Goal: Task Accomplishment & Management: Use online tool/utility

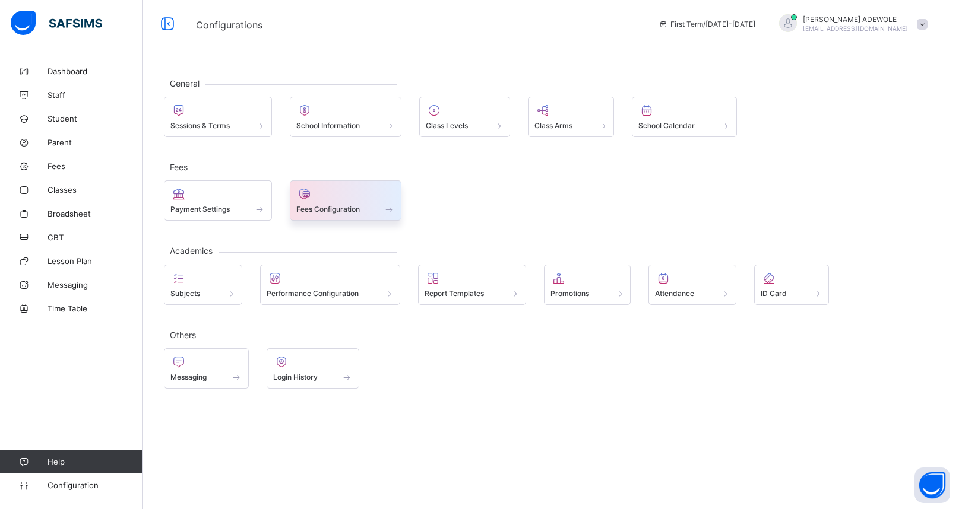
click at [395, 209] on span at bounding box center [390, 209] width 12 height 10
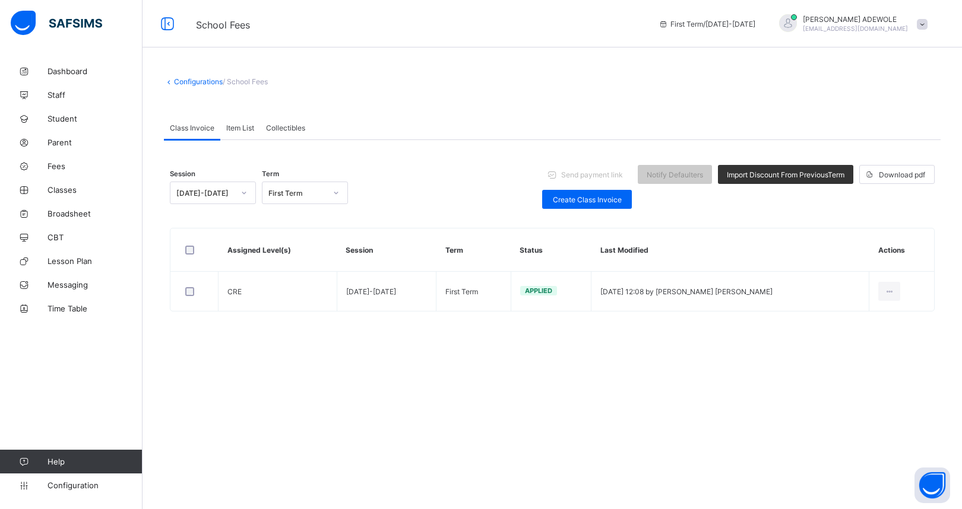
click at [240, 133] on div "Item List" at bounding box center [240, 128] width 40 height 24
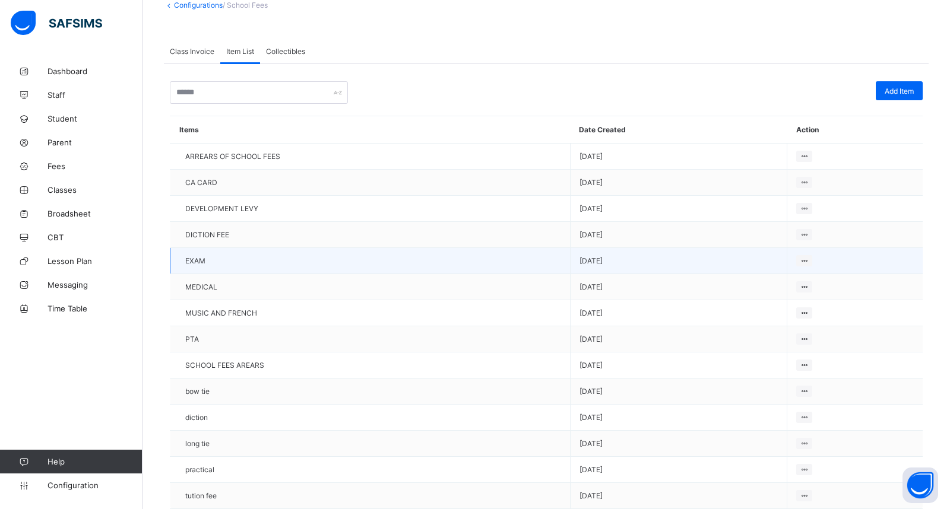
scroll to position [112, 0]
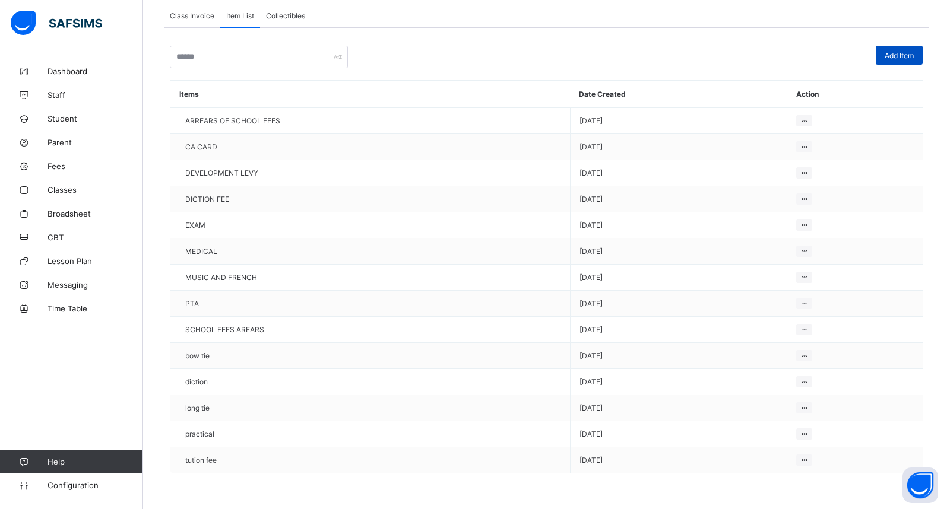
click at [909, 57] on span "Add Item" at bounding box center [899, 55] width 29 height 9
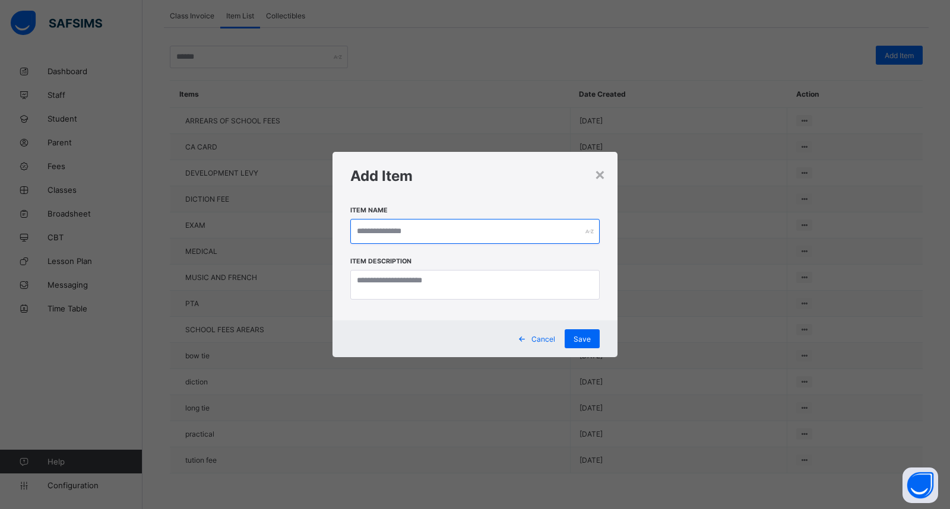
click at [438, 240] on input "text" at bounding box center [474, 231] width 249 height 25
type input "**********"
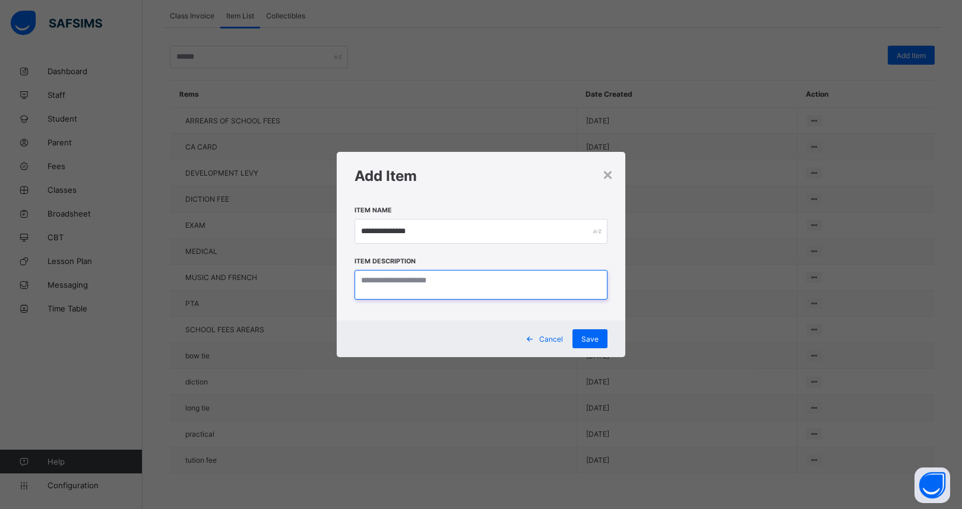
click at [471, 290] on textarea at bounding box center [481, 285] width 253 height 30
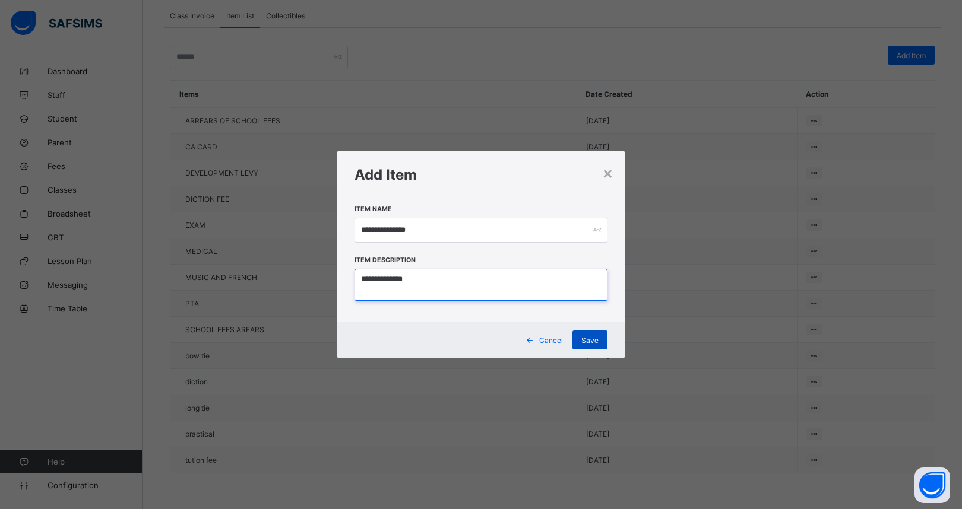
type textarea "**********"
click at [592, 341] on span "Save" at bounding box center [589, 340] width 17 height 9
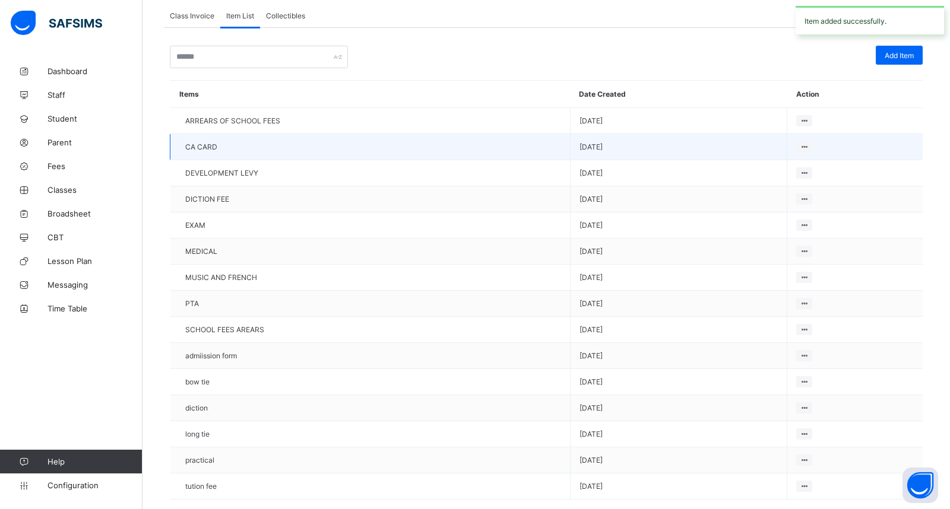
scroll to position [138, 0]
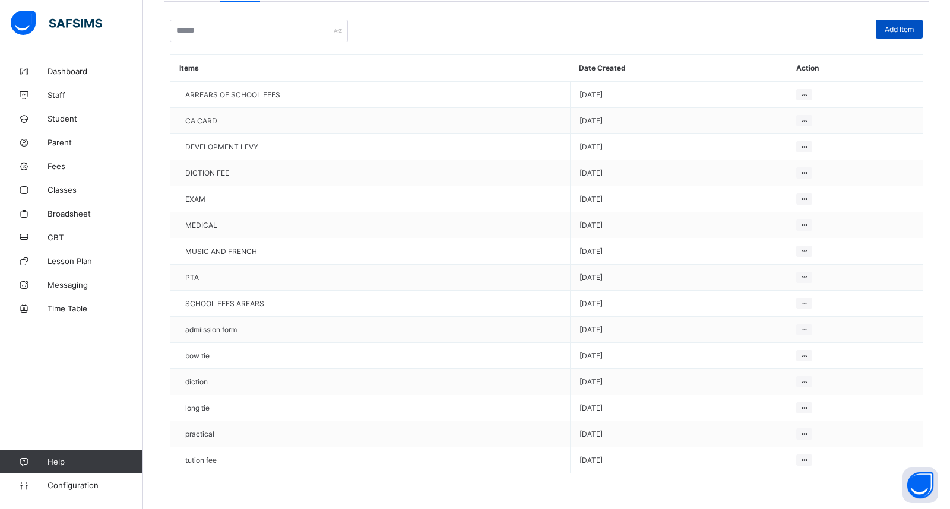
click at [906, 31] on span "Add Item" at bounding box center [899, 29] width 29 height 9
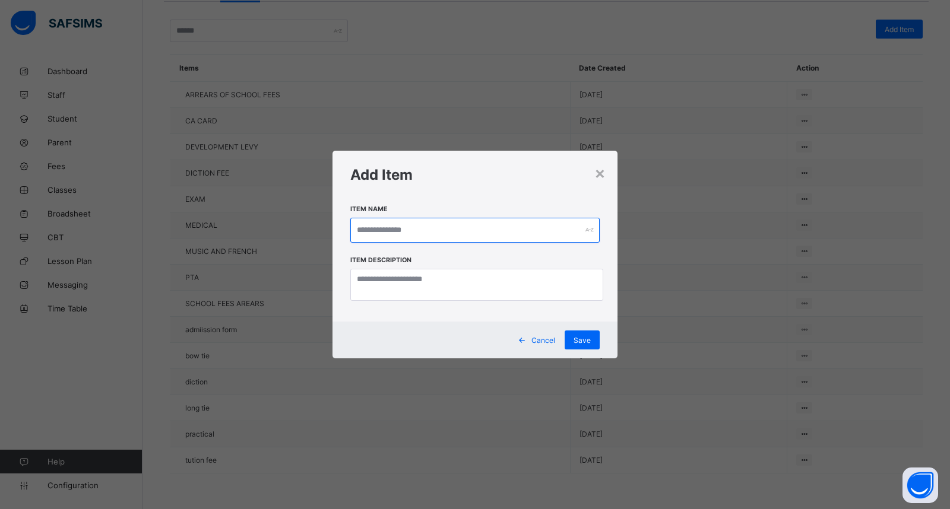
click at [428, 234] on input "text" at bounding box center [474, 230] width 249 height 25
type input "*******"
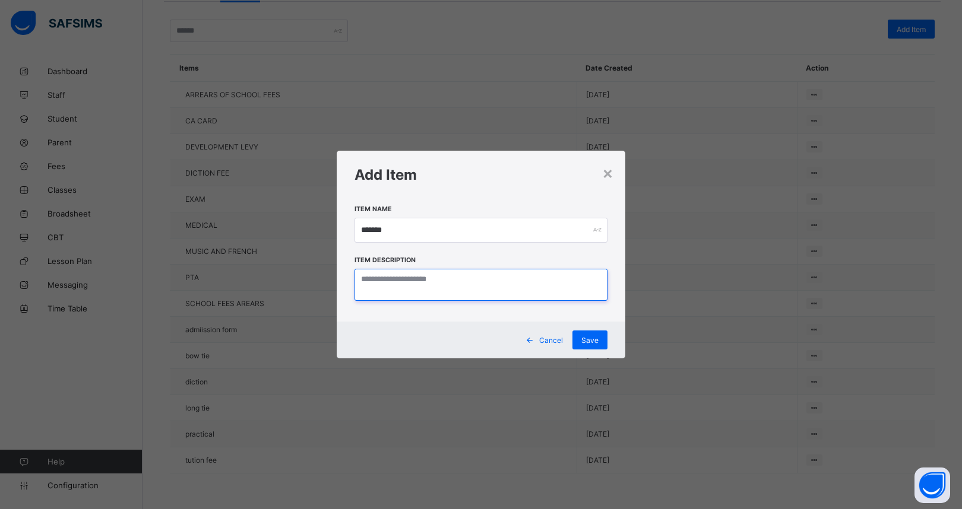
click at [490, 284] on textarea at bounding box center [481, 285] width 253 height 33
type textarea "*******"
click at [592, 338] on span "Save" at bounding box center [589, 340] width 17 height 9
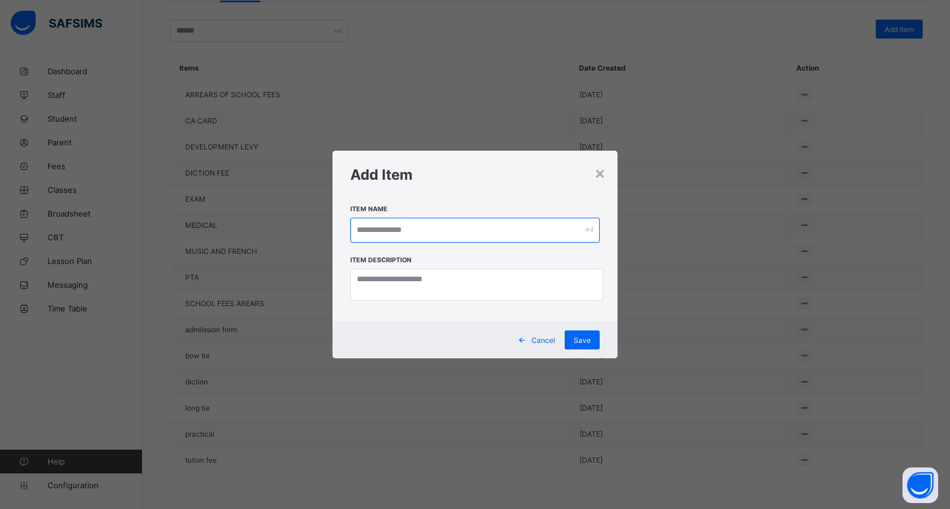
click at [439, 230] on input "text" at bounding box center [474, 230] width 249 height 25
click at [433, 233] on input "text" at bounding box center [474, 230] width 249 height 25
type input "*******"
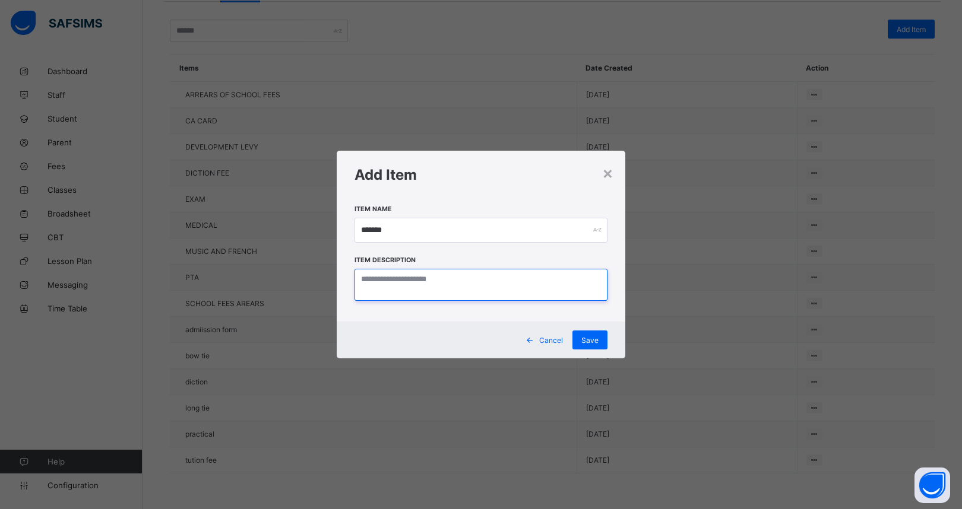
click at [457, 285] on textarea at bounding box center [481, 285] width 253 height 33
type textarea "*******"
click at [594, 338] on span "Save" at bounding box center [589, 340] width 17 height 9
click at [602, 174] on div "×" at bounding box center [599, 173] width 11 height 20
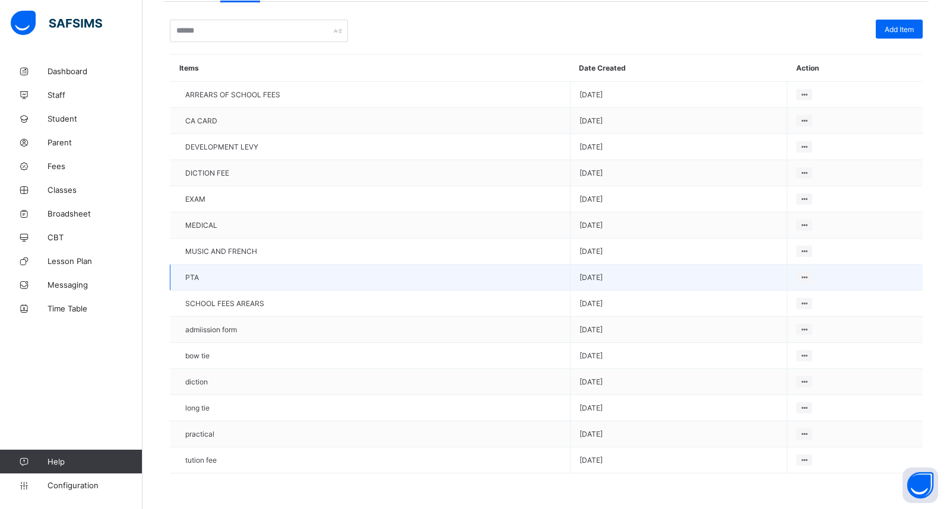
click at [556, 274] on td "PTA" at bounding box center [370, 278] width 400 height 26
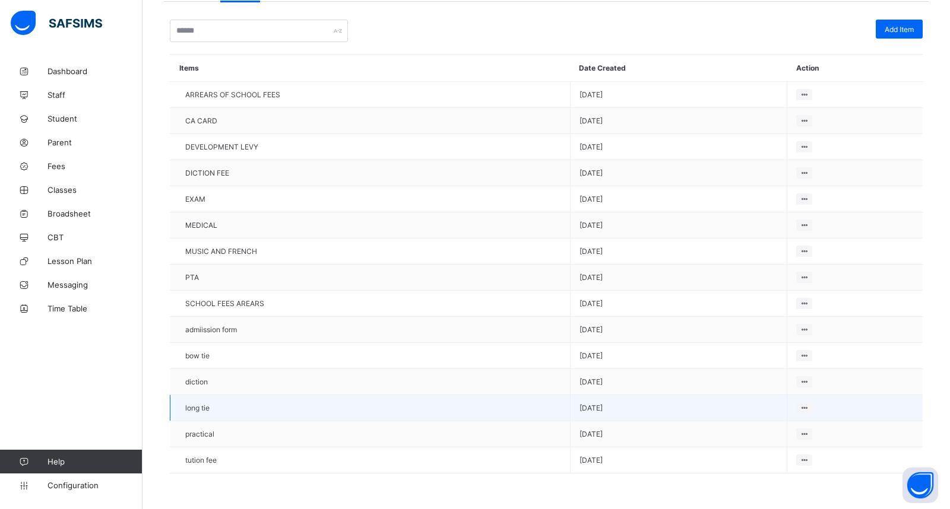
click at [469, 402] on td "long tie" at bounding box center [370, 408] width 400 height 26
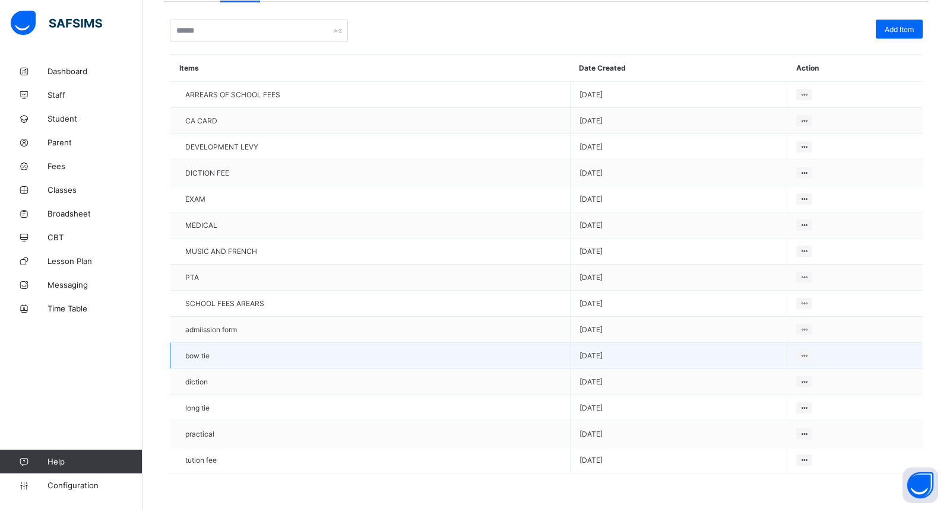
click at [407, 368] on tbody "ARREARS OF SCHOOL FEES [DATE] CA CARD [DATE] DEVELOPMENT LEVY [DATE] DICTION FE…" at bounding box center [546, 278] width 753 height 392
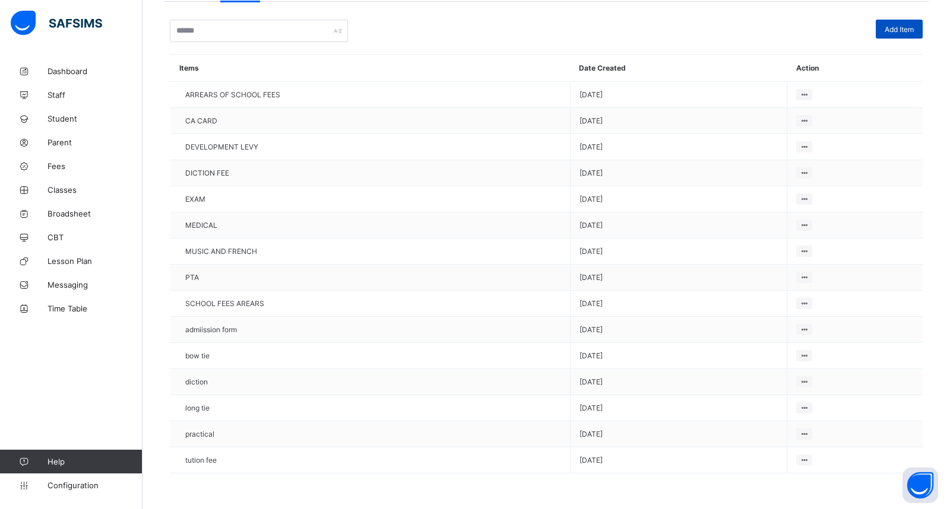
click at [914, 27] on span "Add Item" at bounding box center [899, 29] width 29 height 9
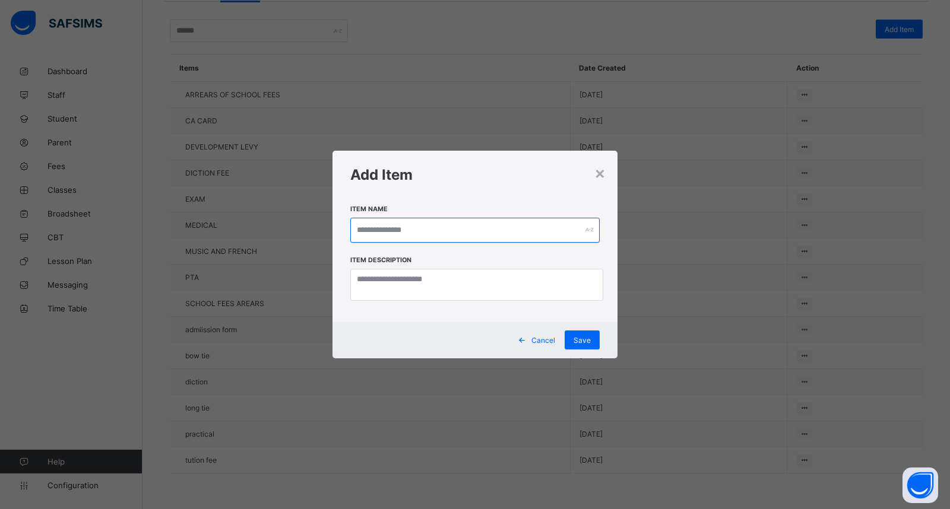
click at [433, 224] on input "text" at bounding box center [474, 230] width 249 height 25
type input "********"
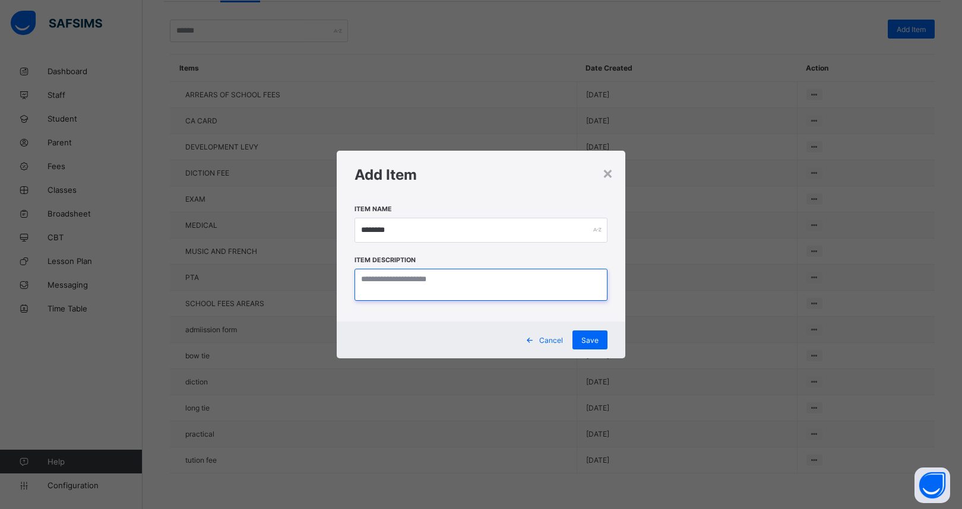
click at [464, 281] on textarea at bounding box center [481, 285] width 253 height 33
type textarea "*******"
click at [586, 343] on span "Save" at bounding box center [589, 340] width 17 height 9
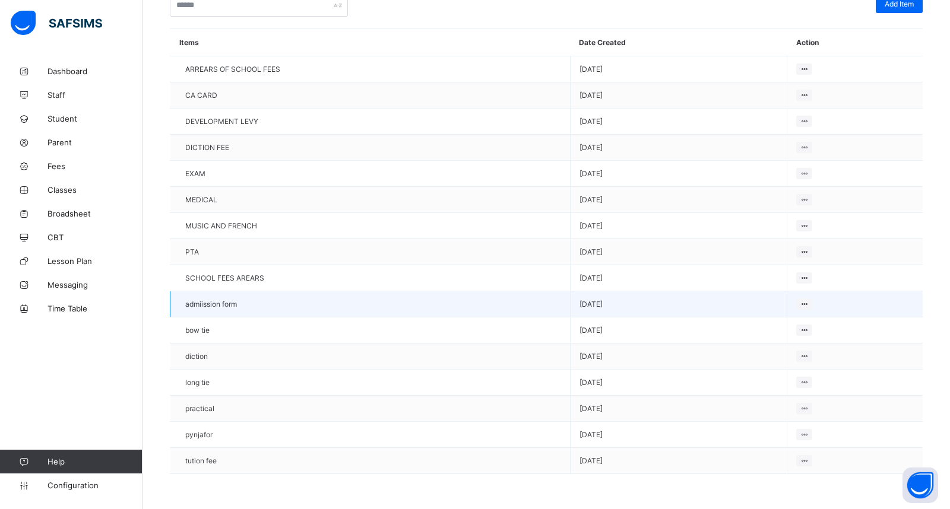
scroll to position [164, 0]
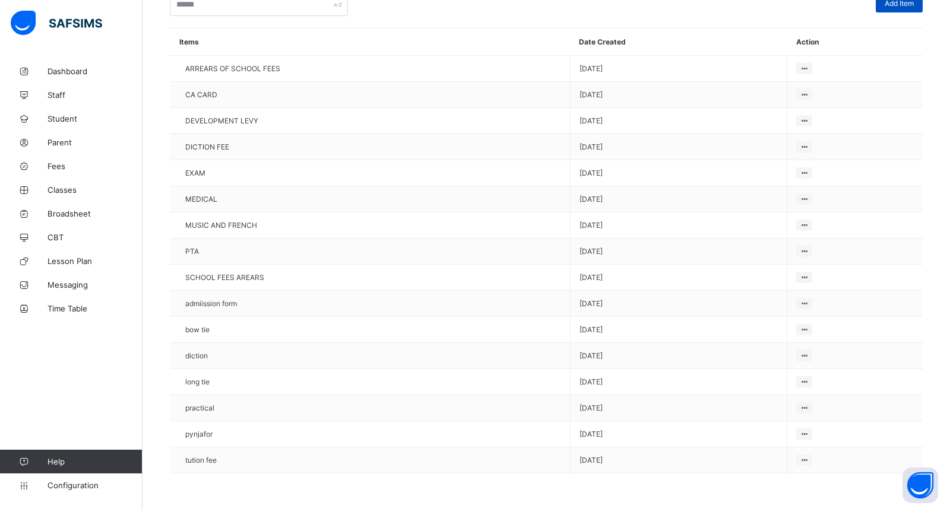
click at [900, 0] on span "Add Item" at bounding box center [899, 3] width 29 height 9
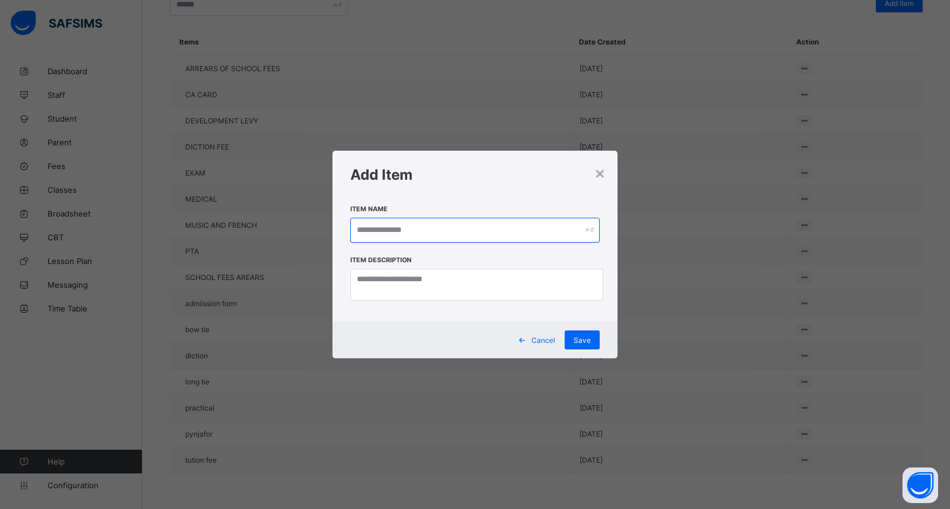
click at [429, 228] on input "text" at bounding box center [474, 230] width 249 height 25
type input "******"
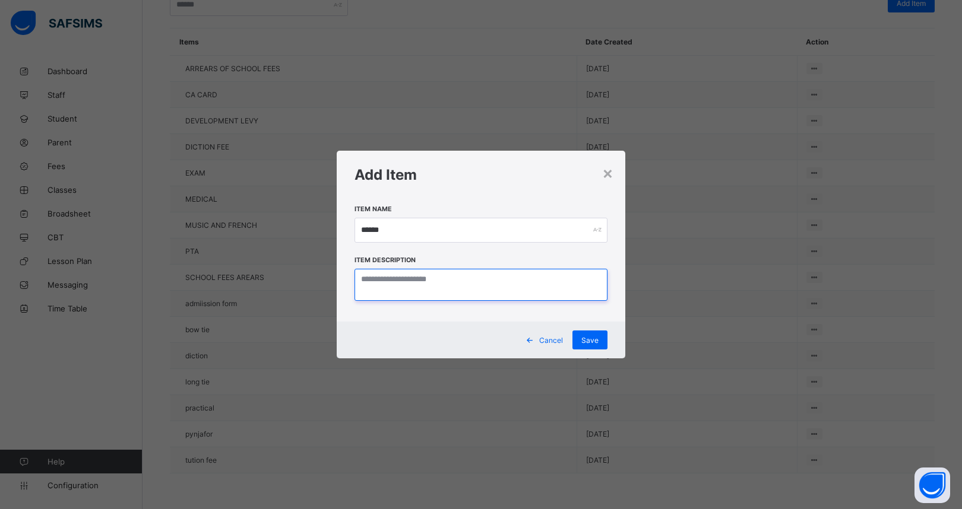
click at [457, 288] on textarea at bounding box center [481, 285] width 253 height 33
type textarea "******"
click at [595, 335] on div "Save" at bounding box center [589, 340] width 35 height 19
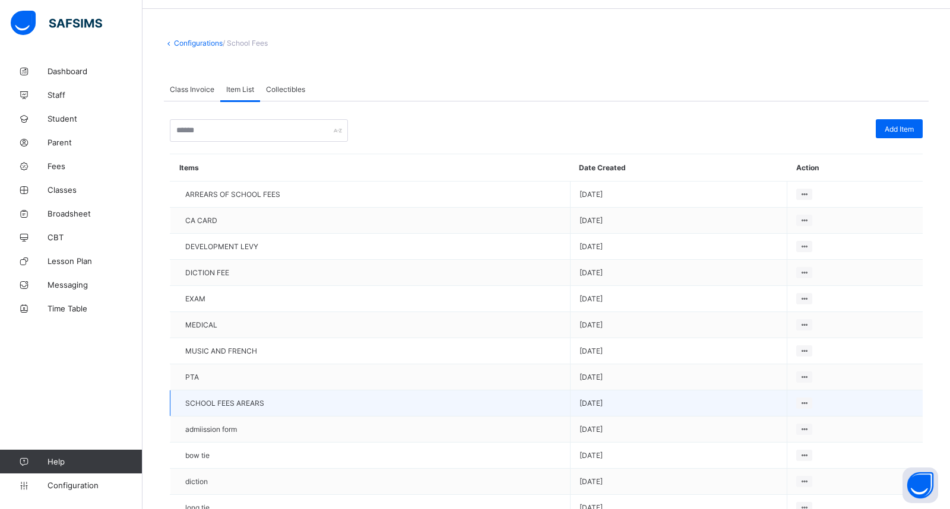
scroll to position [38, 0]
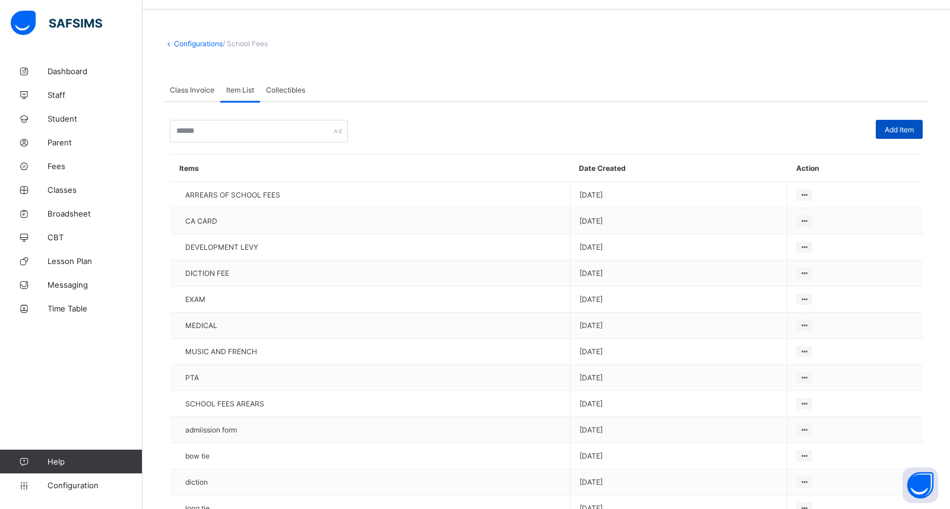
click at [910, 126] on span "Add Item" at bounding box center [899, 129] width 29 height 9
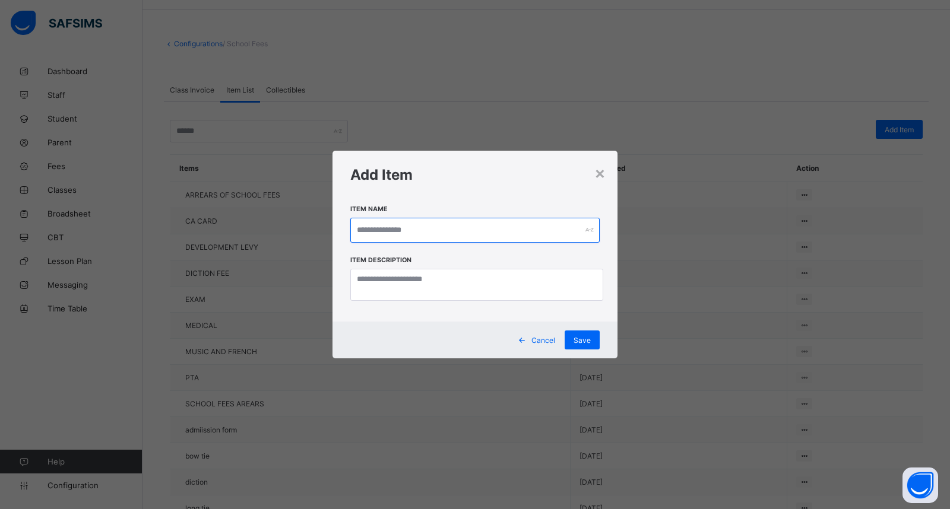
click at [432, 232] on input "text" at bounding box center [474, 230] width 249 height 25
type input "********"
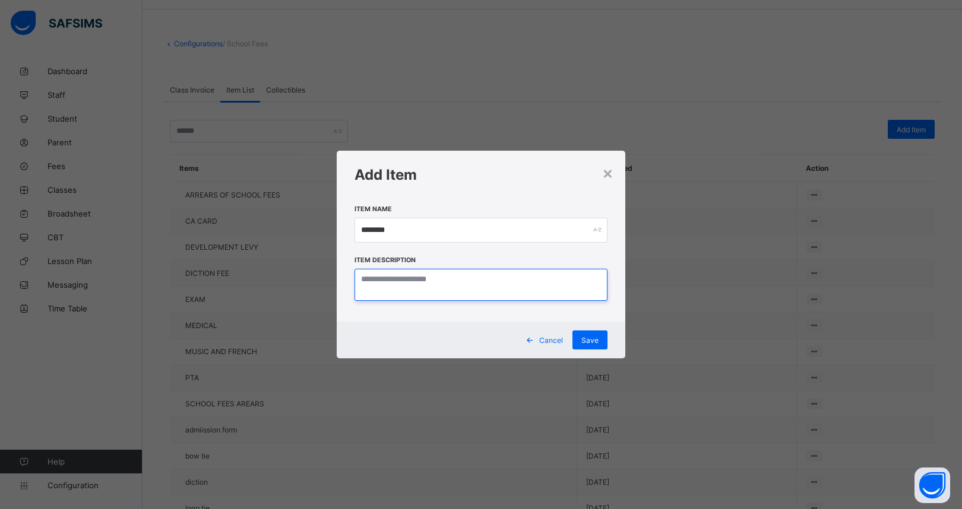
click at [459, 277] on textarea at bounding box center [481, 285] width 253 height 33
type textarea "*"
type textarea "********"
click at [587, 338] on span "Save" at bounding box center [589, 340] width 17 height 9
click at [545, 340] on span "Cancel" at bounding box center [543, 340] width 24 height 9
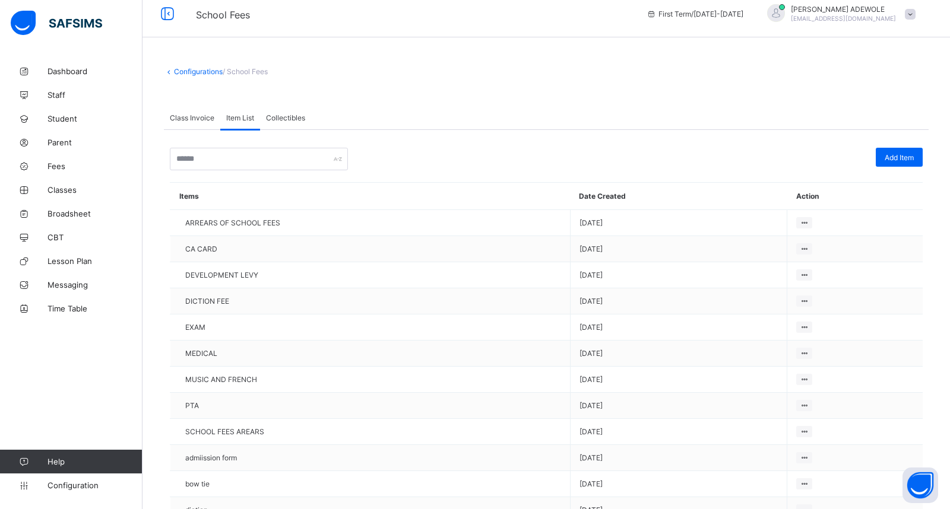
scroll to position [0, 0]
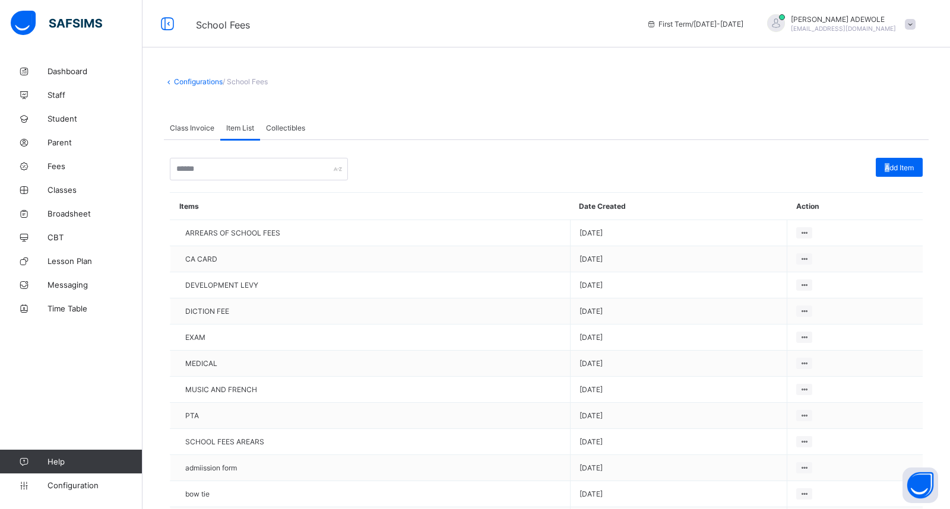
click at [900, 164] on span "Add Item" at bounding box center [899, 167] width 29 height 9
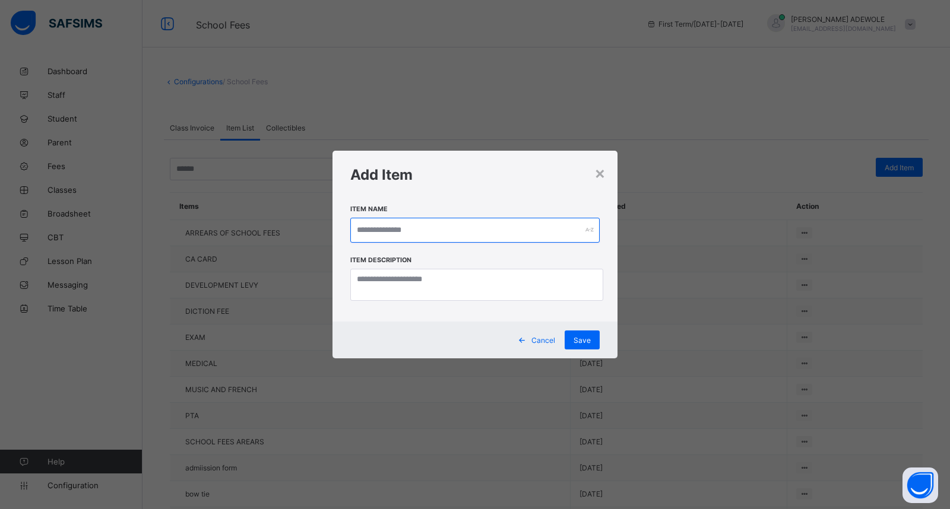
click at [426, 235] on input "text" at bounding box center [474, 230] width 249 height 25
type input "*********"
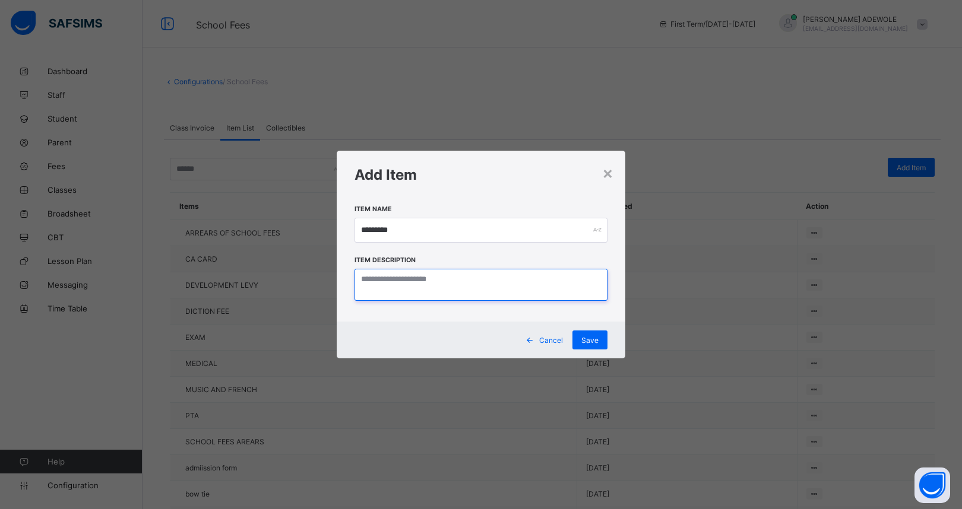
click at [452, 288] on textarea at bounding box center [481, 285] width 253 height 33
type textarea "*********"
click at [594, 340] on span "Save" at bounding box center [589, 340] width 17 height 9
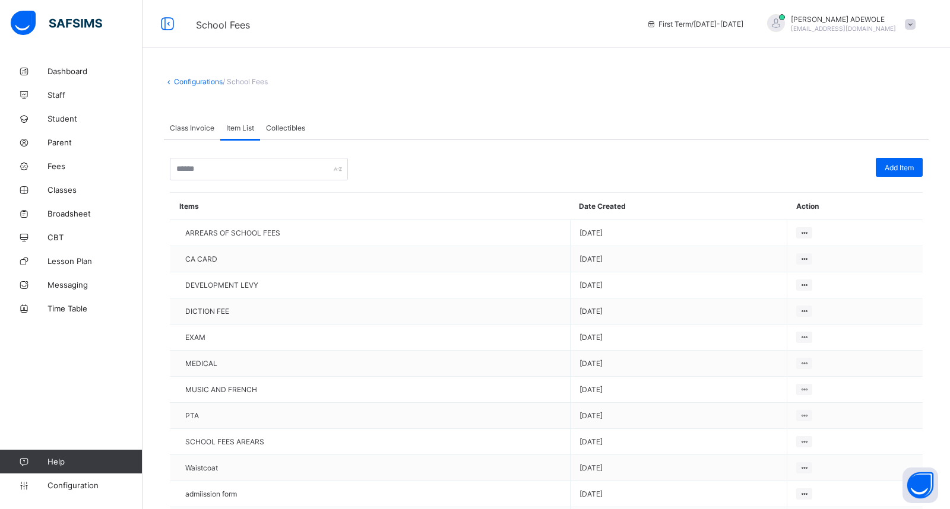
click at [279, 129] on span "Collectibles" at bounding box center [285, 128] width 39 height 9
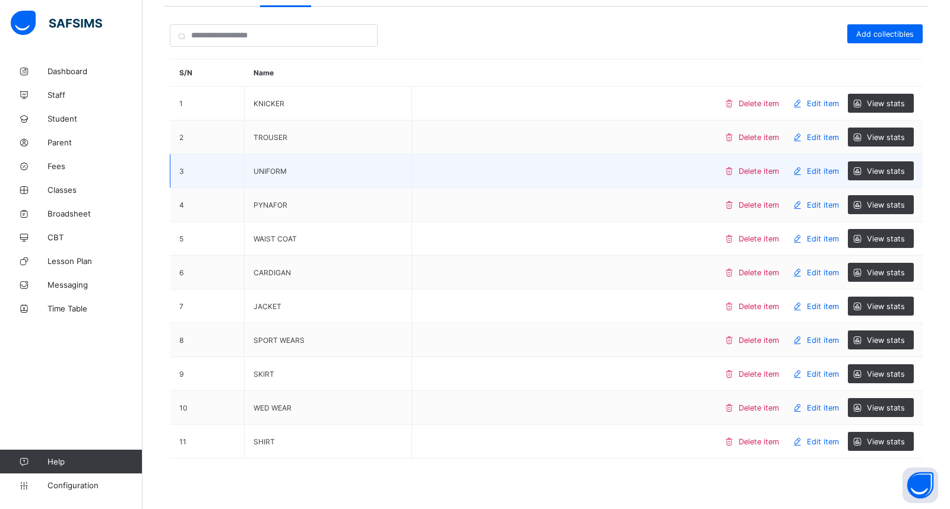
scroll to position [138, 0]
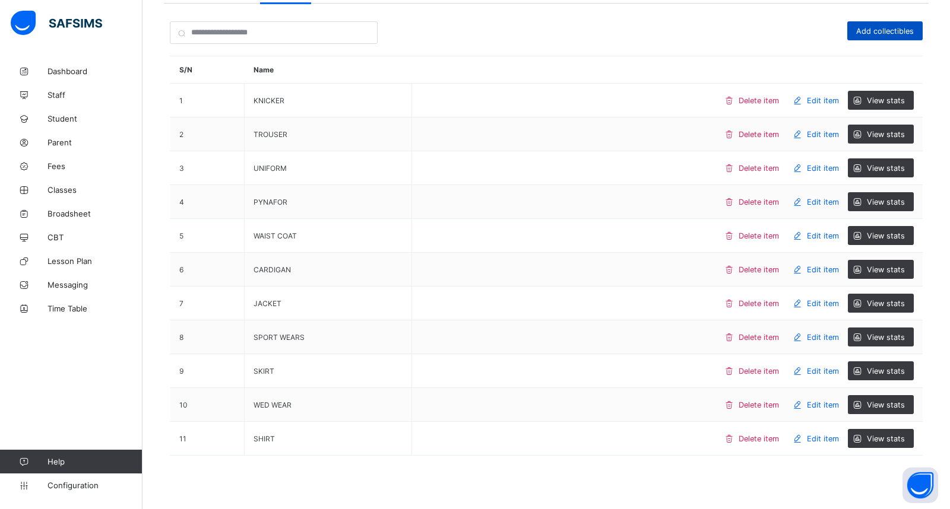
click at [899, 27] on span "Add collectibles" at bounding box center [885, 31] width 58 height 9
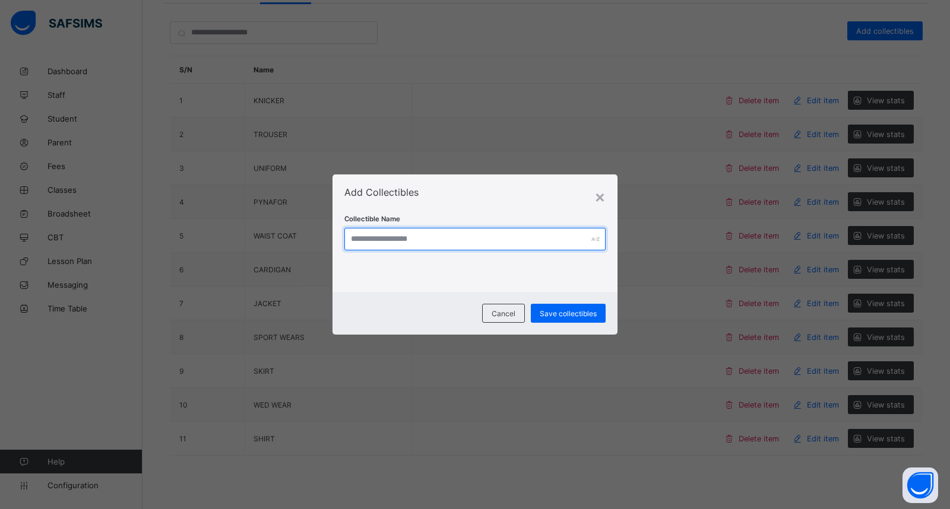
click at [439, 240] on input "text" at bounding box center [474, 239] width 261 height 23
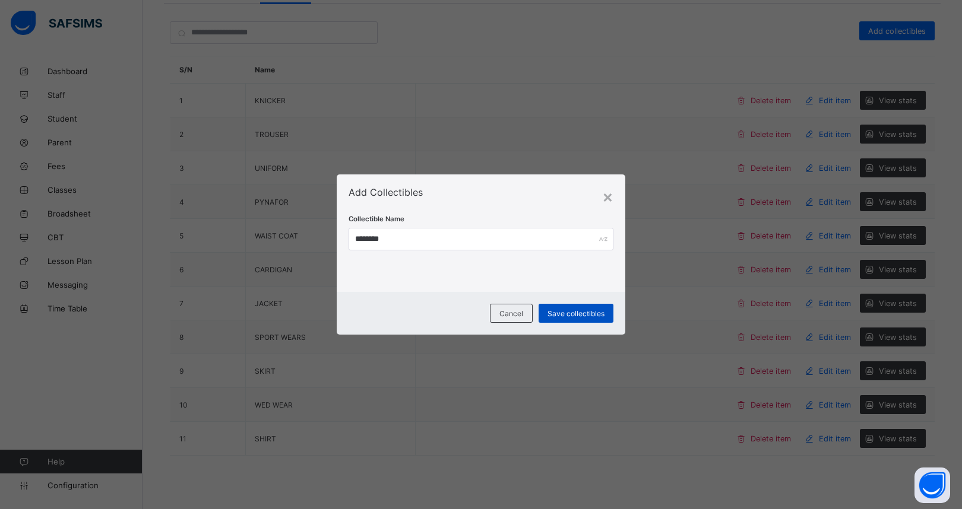
click at [561, 312] on span "Save collectibles" at bounding box center [576, 313] width 57 height 9
click at [506, 315] on span "Cancel" at bounding box center [504, 313] width 24 height 9
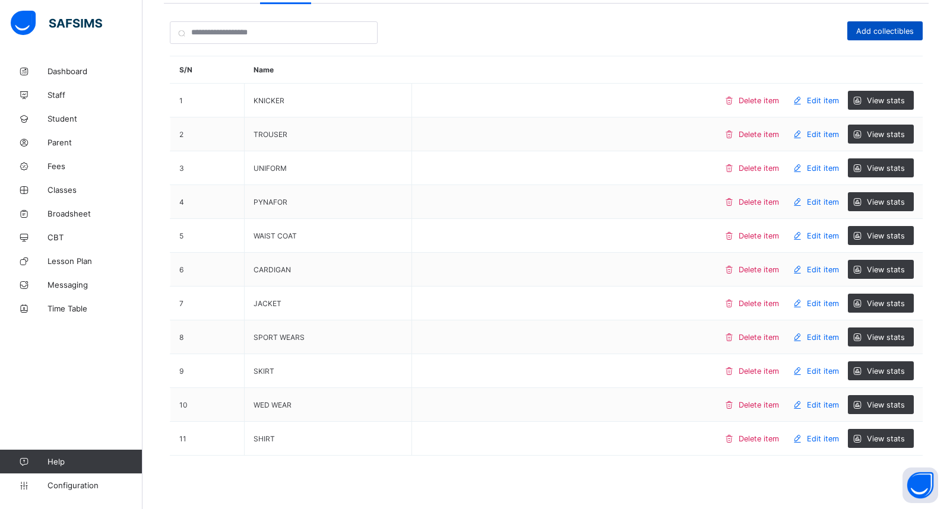
click at [869, 29] on span "Add collectibles" at bounding box center [885, 31] width 58 height 9
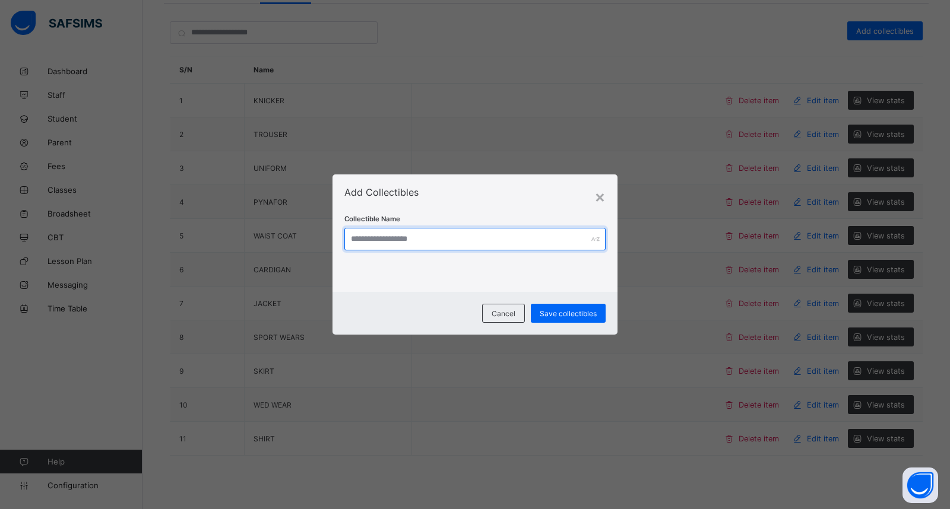
click at [442, 236] on input "text" at bounding box center [474, 239] width 261 height 23
click at [442, 235] on input "****" at bounding box center [481, 239] width 265 height 23
type input "********"
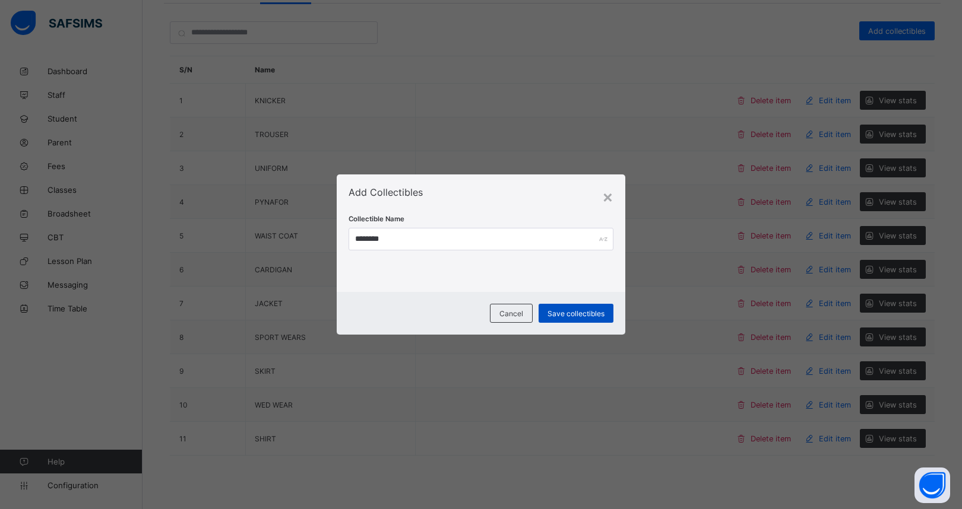
click at [576, 312] on span "Save collectibles" at bounding box center [576, 313] width 57 height 9
click at [519, 312] on div "Cancel" at bounding box center [503, 313] width 43 height 19
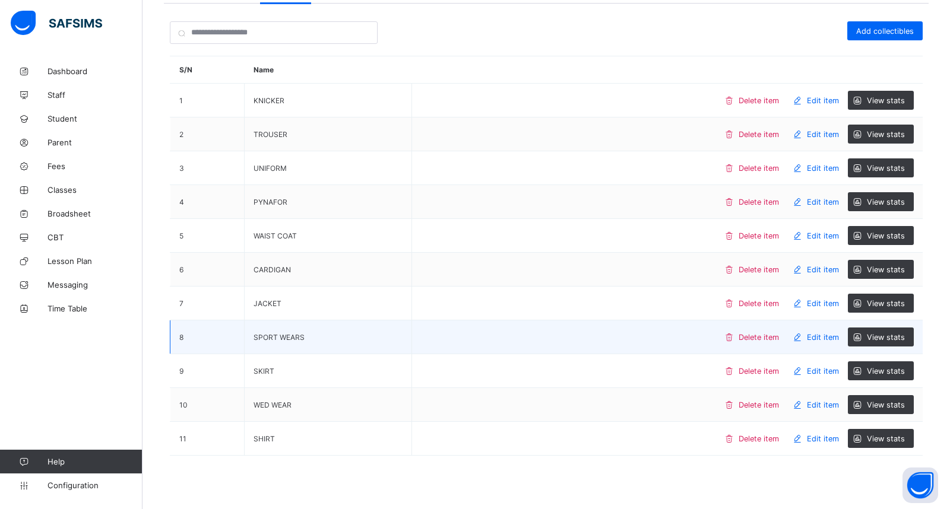
click at [539, 340] on td "Delete item Edit item View stats" at bounding box center [667, 338] width 511 height 34
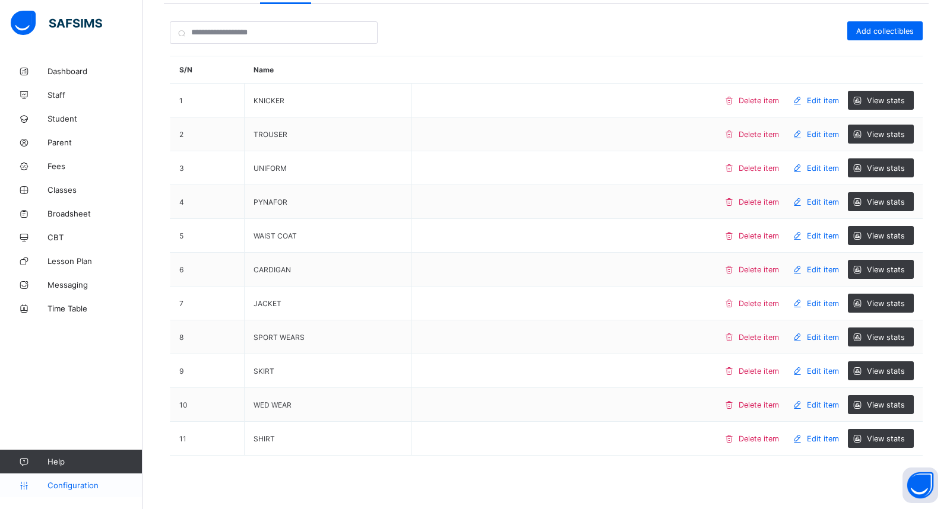
click at [63, 492] on link "Configuration" at bounding box center [71, 486] width 142 height 24
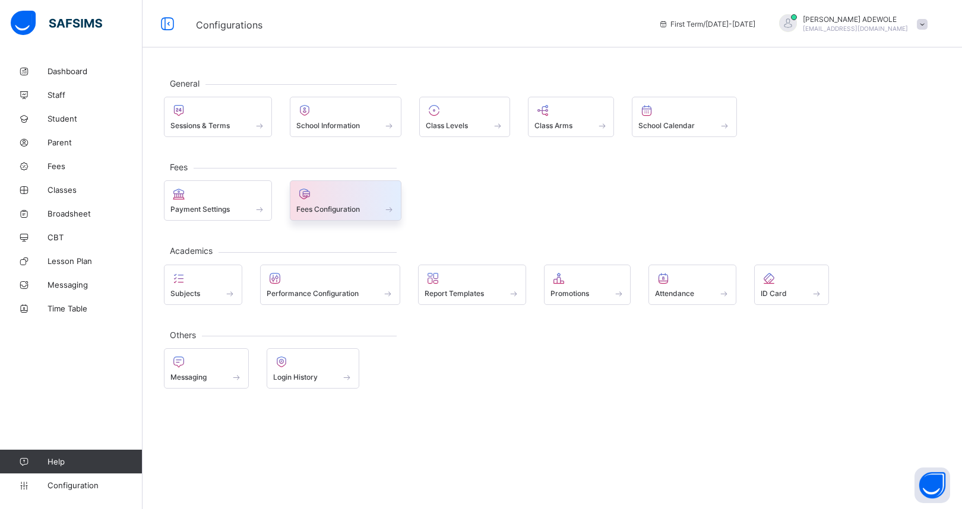
click at [393, 210] on span at bounding box center [390, 209] width 12 height 10
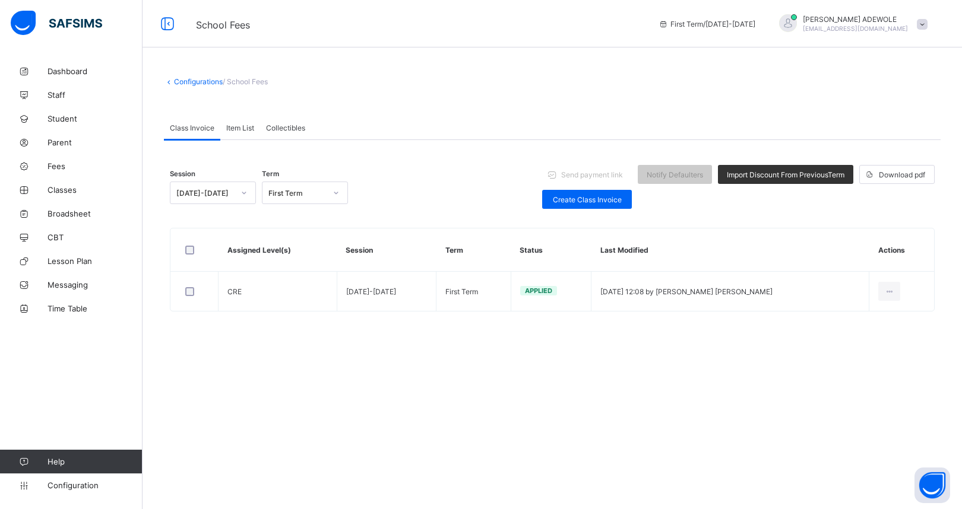
click at [886, 253] on th "Actions" at bounding box center [901, 250] width 65 height 43
click at [894, 250] on th "Actions" at bounding box center [901, 250] width 65 height 43
click at [890, 249] on th "Actions" at bounding box center [901, 250] width 65 height 43
drag, startPoint x: 890, startPoint y: 249, endPoint x: 843, endPoint y: 243, distance: 46.7
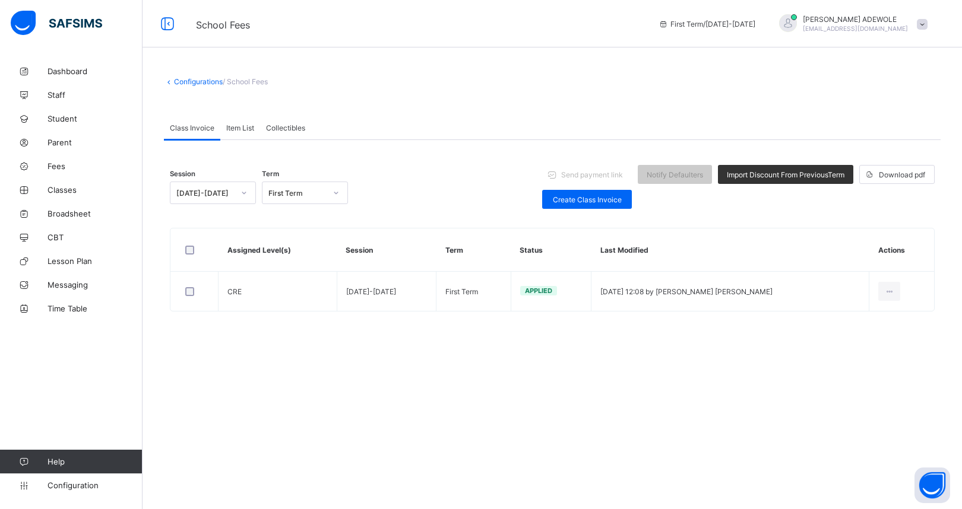
click at [843, 243] on th "Last Modified" at bounding box center [730, 250] width 278 height 43
click at [892, 252] on th "Actions" at bounding box center [901, 250] width 65 height 43
click at [198, 131] on span "Class Invoice" at bounding box center [192, 128] width 45 height 9
click at [196, 129] on span "Class Invoice" at bounding box center [192, 128] width 45 height 9
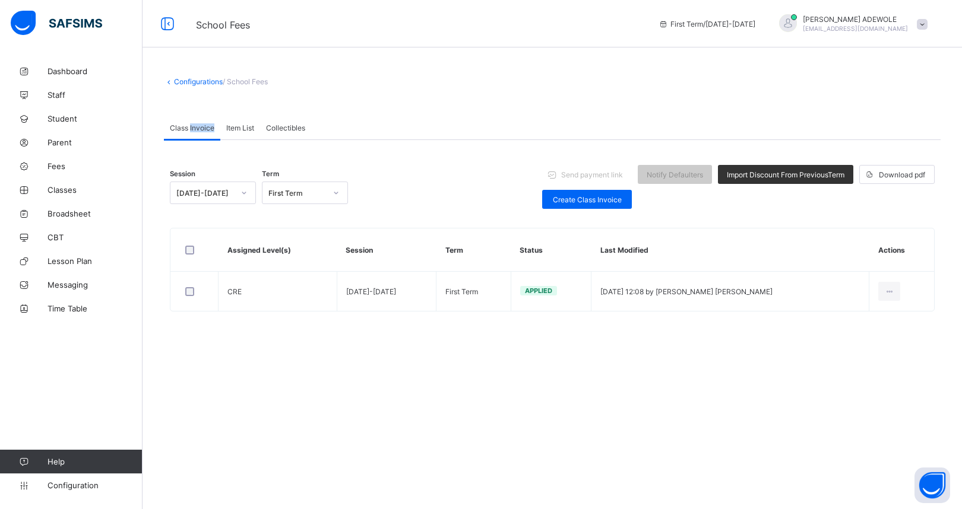
click at [196, 129] on span "Class Invoice" at bounding box center [192, 128] width 45 height 9
click at [179, 126] on span "Class Invoice" at bounding box center [192, 128] width 45 height 9
click at [193, 131] on span "Class Invoice" at bounding box center [192, 128] width 45 height 9
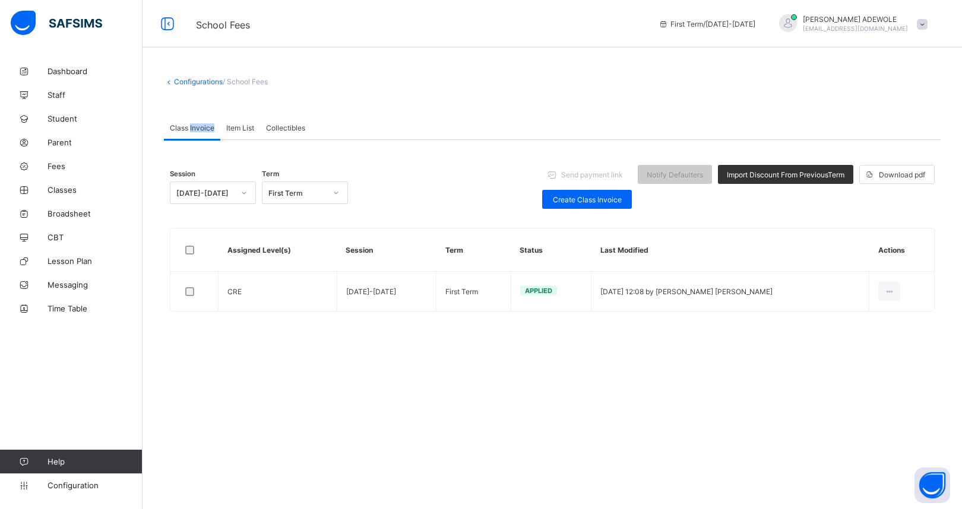
drag, startPoint x: 193, startPoint y: 131, endPoint x: 336, endPoint y: 193, distance: 155.3
click at [336, 193] on icon at bounding box center [336, 193] width 4 height 2
click at [311, 260] on div "First Term" at bounding box center [304, 255] width 85 height 18
click at [551, 197] on span "Create Class Invoice" at bounding box center [587, 199] width 72 height 9
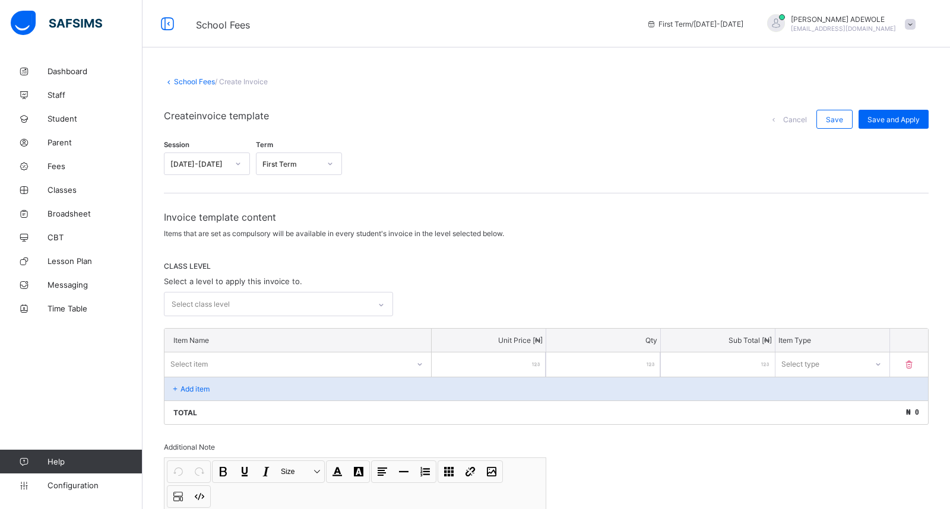
scroll to position [141, 0]
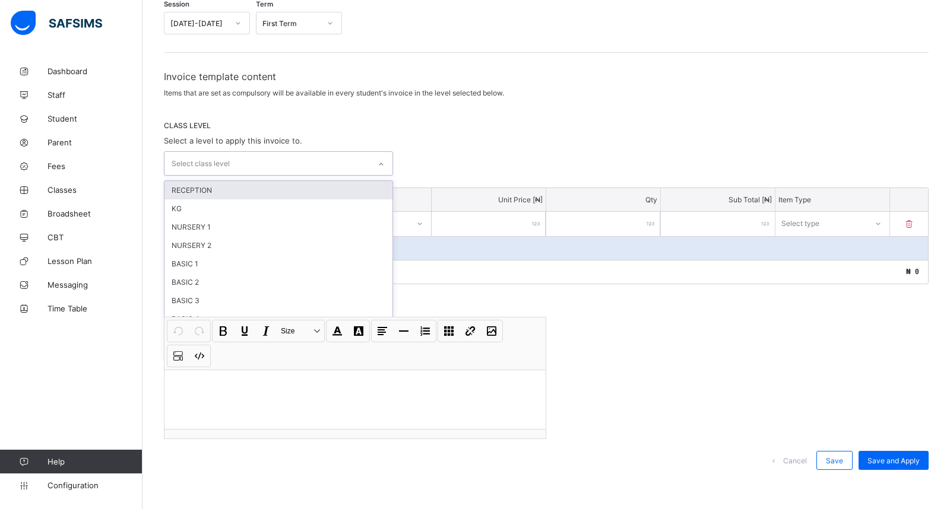
click at [383, 164] on icon at bounding box center [381, 165] width 7 height 12
click at [205, 186] on div "RECEPTION" at bounding box center [278, 190] width 228 height 18
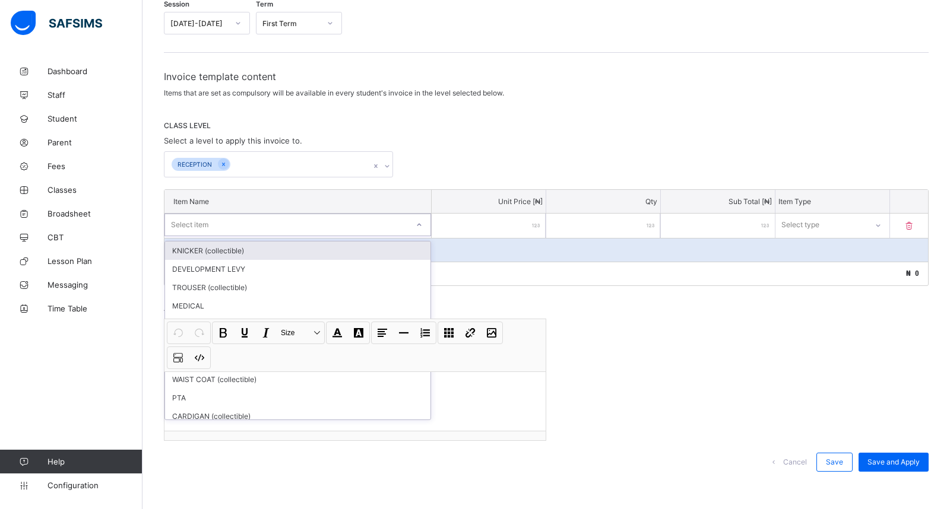
click at [423, 224] on icon at bounding box center [419, 225] width 7 height 12
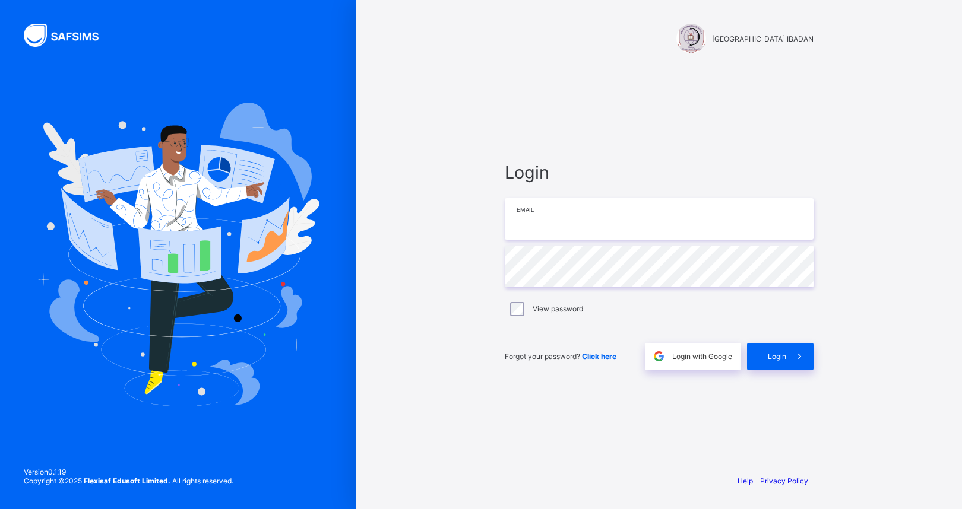
type input "**********"
